Goal: Task Accomplishment & Management: Use online tool/utility

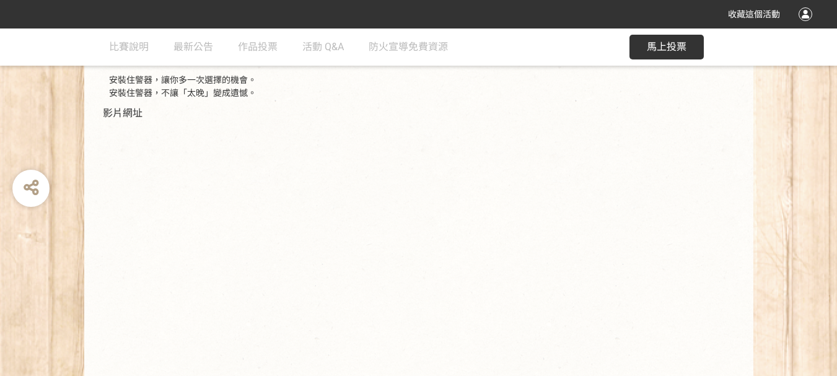
scroll to position [457, 0]
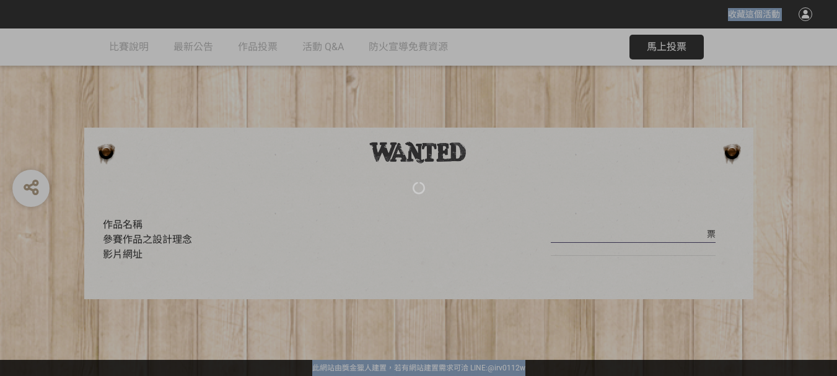
drag, startPoint x: 0, startPoint y: 0, endPoint x: 407, endPoint y: 178, distance: 444.2
click at [407, 178] on div "收藏這個活動 此網站由獎金獵人建置，若有網站建置需求 可洽 LINE: @irv0112w 分享 比賽說明 最新公告 作品投票 活動 Q&A 防火宣導免費資源…" at bounding box center [418, 188] width 837 height 376
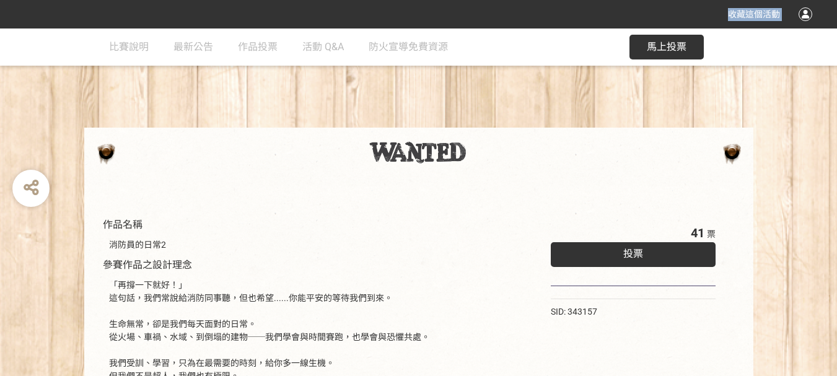
click at [631, 252] on span "投票" at bounding box center [633, 254] width 20 height 12
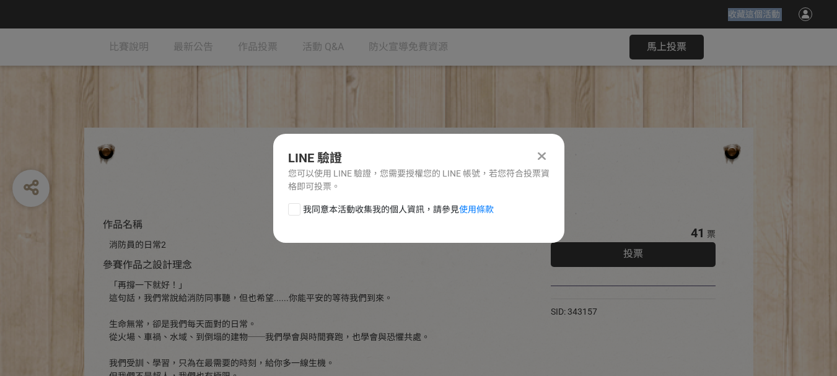
click at [540, 151] on icon at bounding box center [542, 156] width 8 height 12
